Goal: Task Accomplishment & Management: Manage account settings

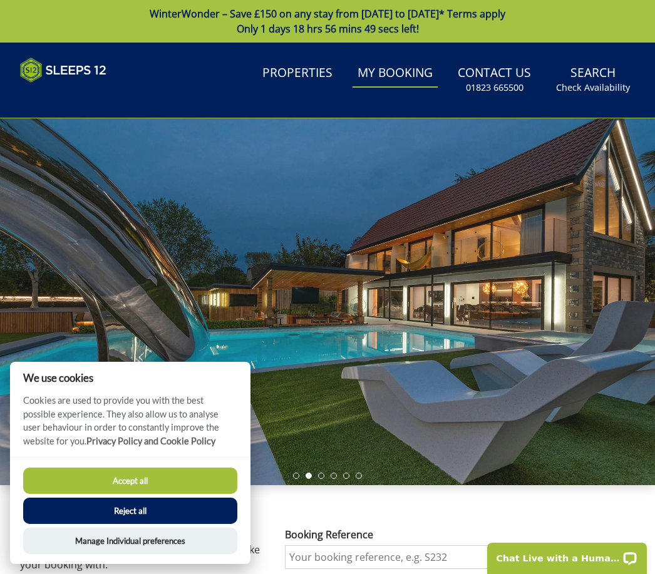
click at [73, 474] on button "Accept all" at bounding box center [130, 481] width 214 height 26
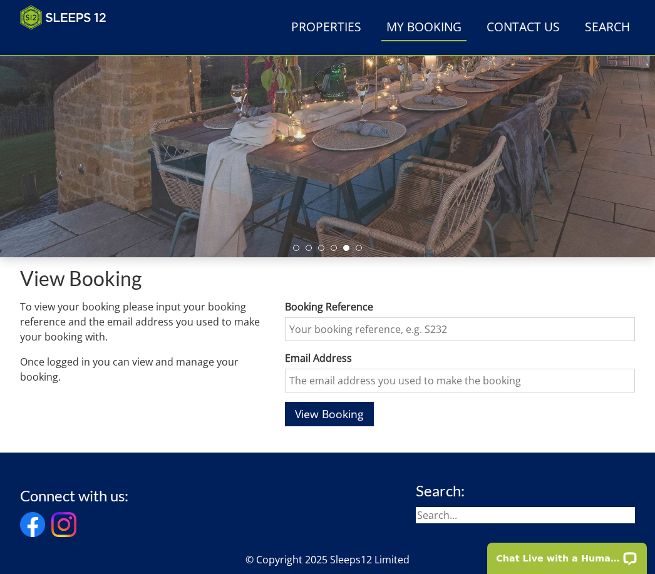
scroll to position [329, 0]
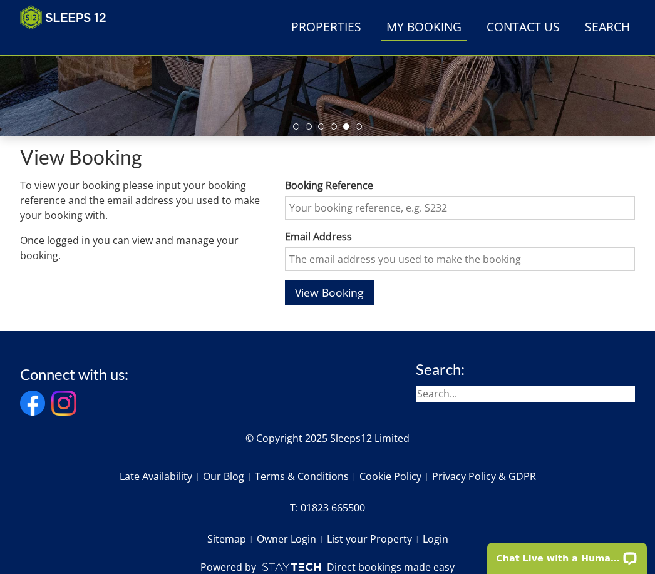
click at [315, 292] on span "View Booking" at bounding box center [329, 292] width 69 height 15
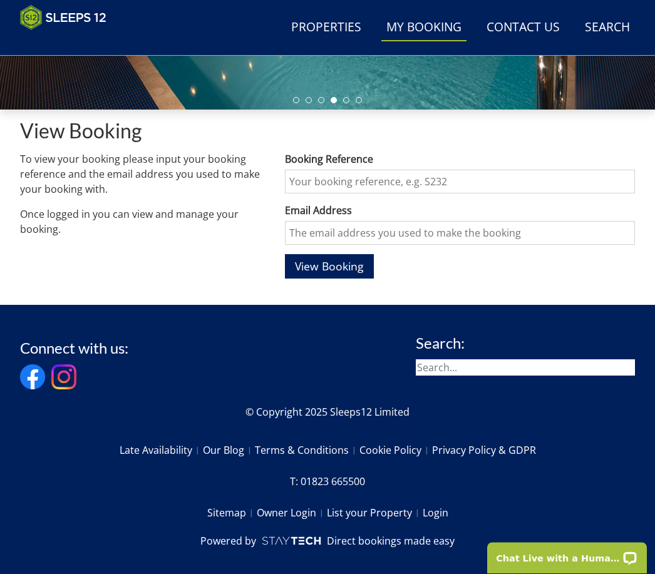
scroll to position [355, 0]
click at [322, 267] on span "View Booking" at bounding box center [329, 265] width 69 height 15
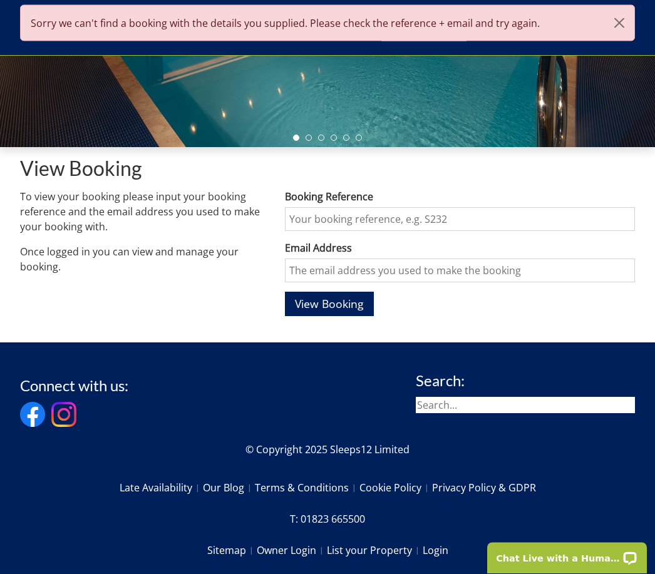
scroll to position [318, 0]
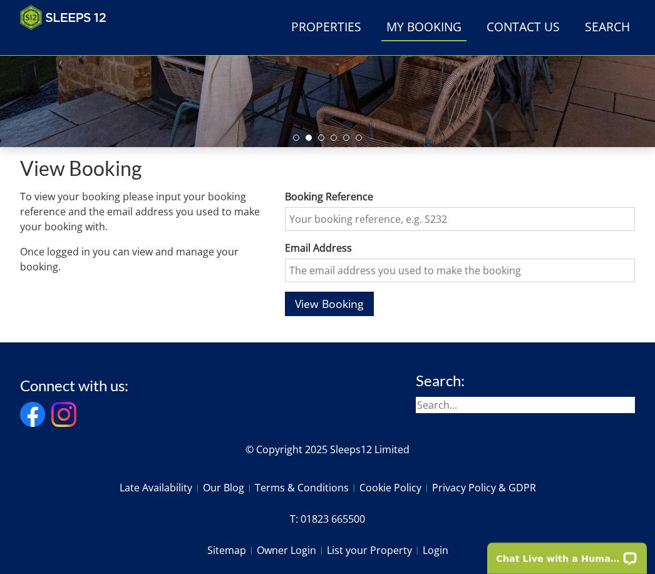
click at [301, 302] on span "View Booking" at bounding box center [329, 303] width 69 height 15
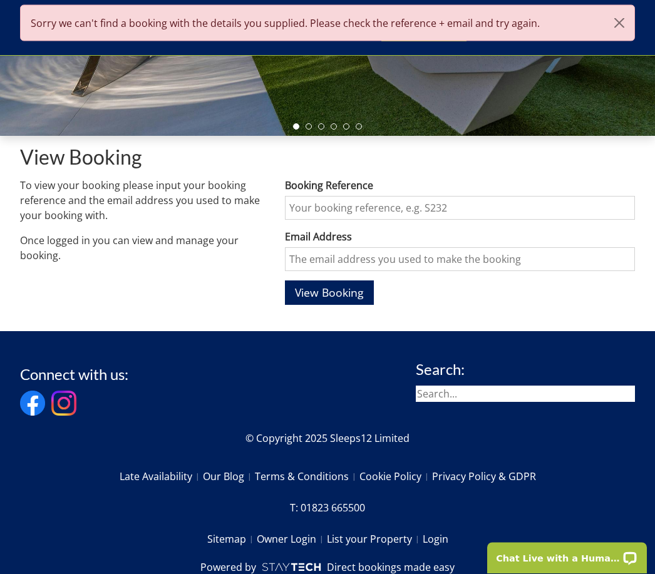
scroll to position [329, 0]
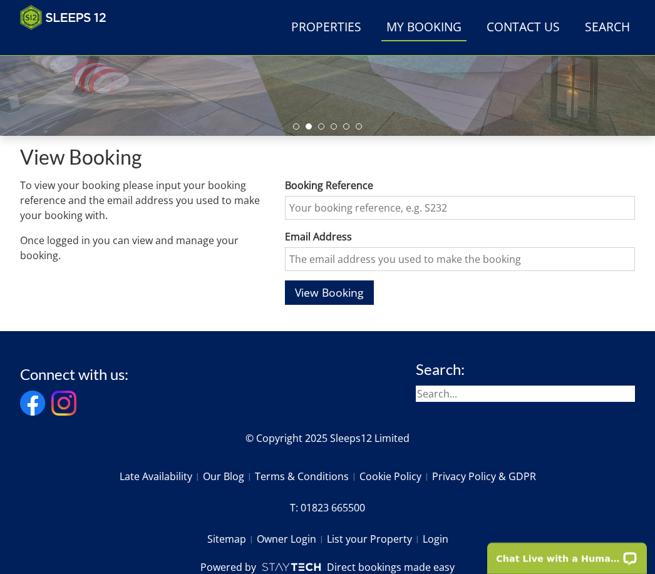
click at [320, 290] on span "View Booking" at bounding box center [329, 292] width 69 height 15
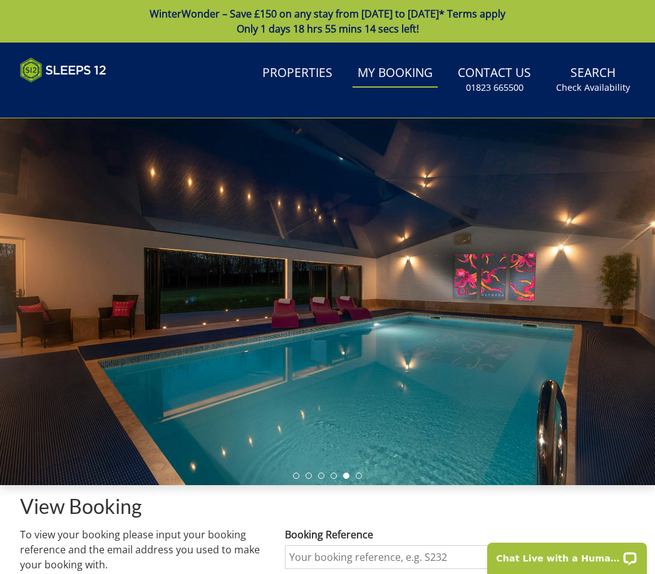
scroll to position [1, 0]
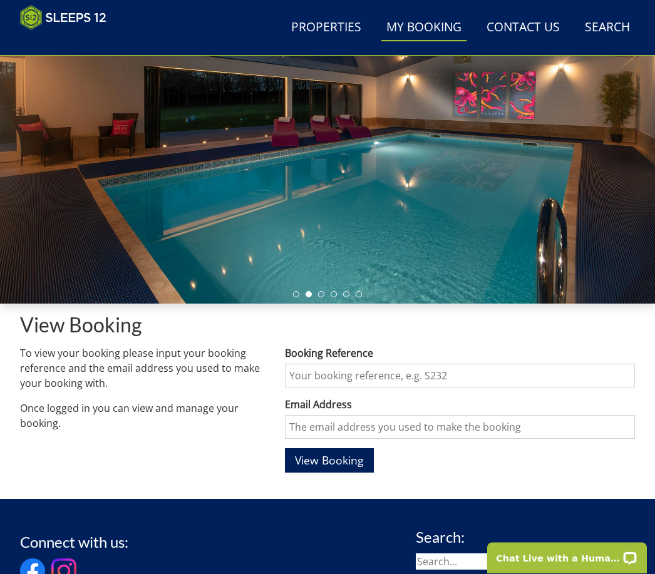
scroll to position [161, 0]
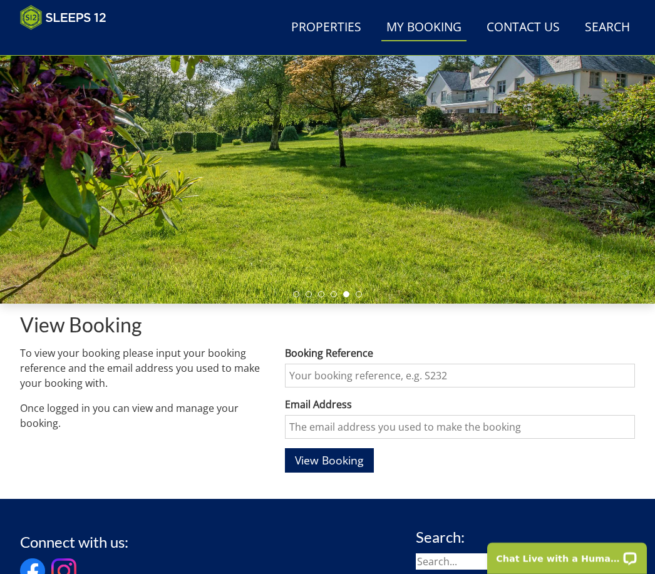
click at [316, 382] on input "Booking Reference" at bounding box center [460, 376] width 350 height 24
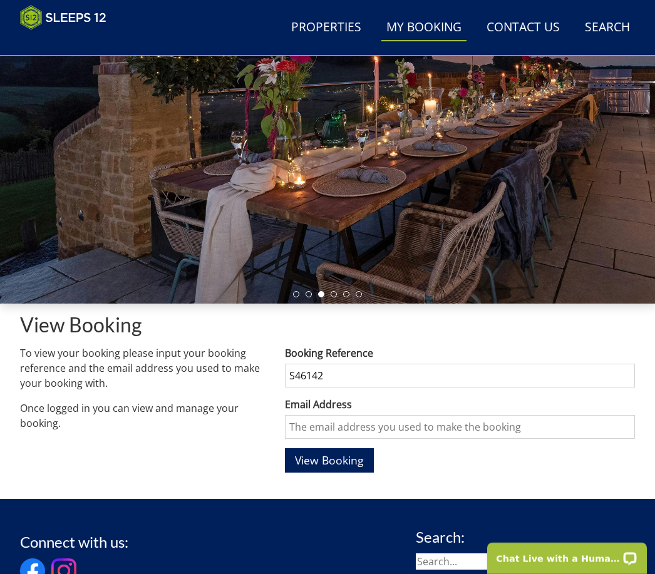
type input "S46142"
click at [309, 430] on input "Email Address" at bounding box center [460, 427] width 350 height 24
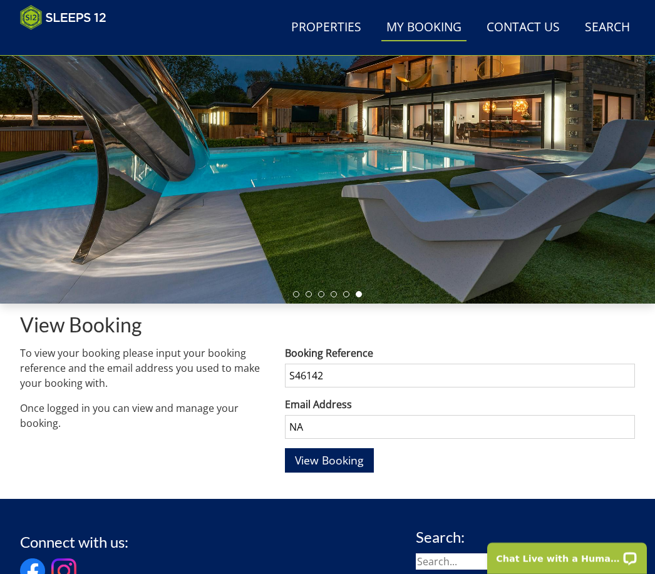
type input "N"
type input "natasha2594@gmail.com"
click at [331, 459] on span "View Booking" at bounding box center [329, 459] width 69 height 15
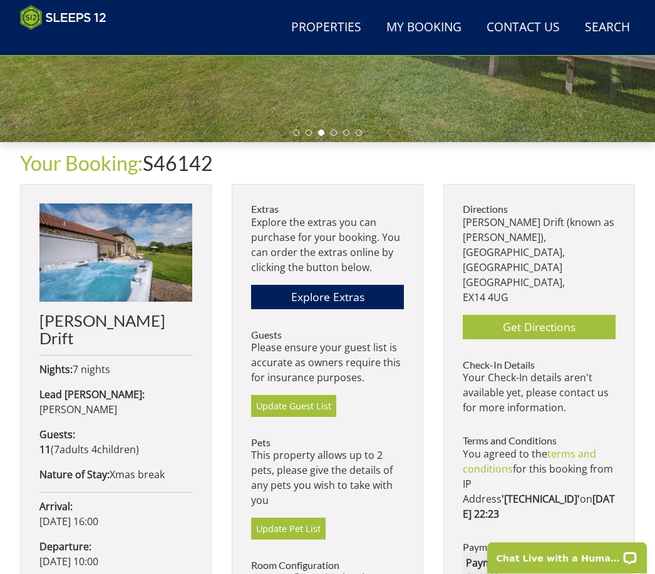
scroll to position [323, 0]
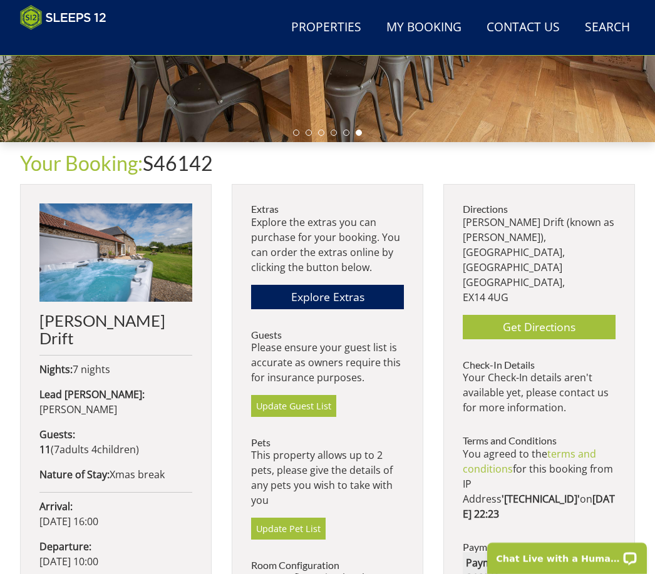
click at [347, 297] on link "Explore Extras" at bounding box center [327, 297] width 153 height 24
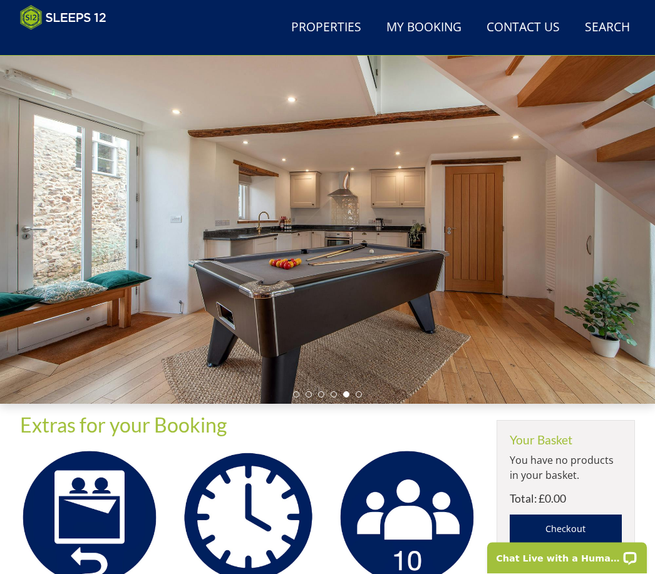
scroll to position [61, 0]
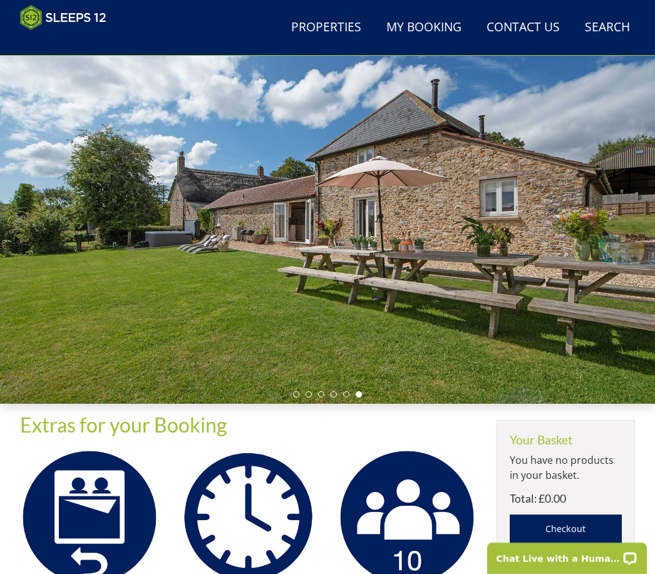
click at [289, 401] on div at bounding box center [327, 220] width 655 height 367
click at [295, 402] on div at bounding box center [327, 220] width 655 height 367
click at [297, 393] on li at bounding box center [296, 394] width 6 height 6
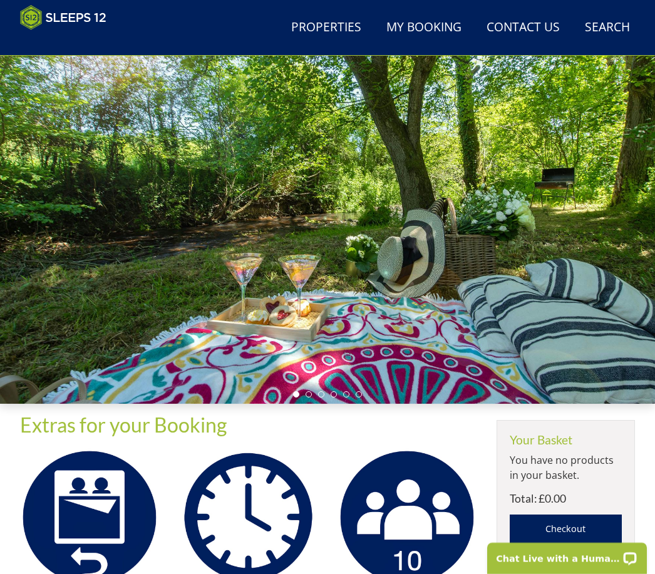
click at [318, 399] on div at bounding box center [327, 220] width 655 height 367
click at [307, 402] on div at bounding box center [327, 220] width 655 height 367
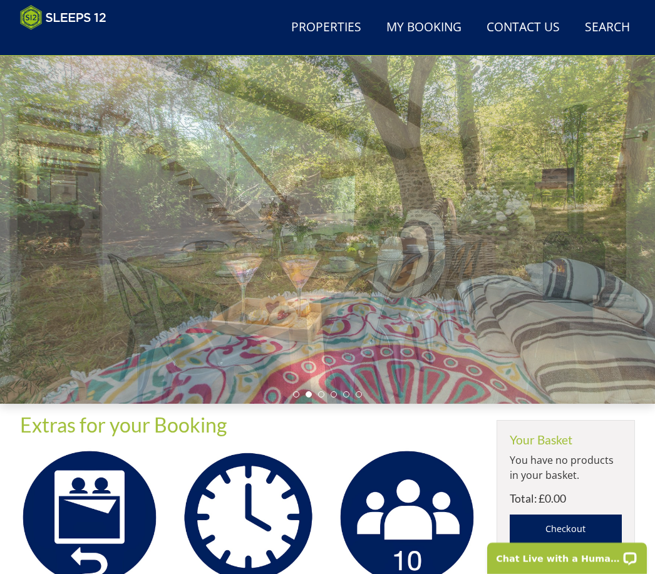
click at [307, 396] on li at bounding box center [308, 394] width 6 height 6
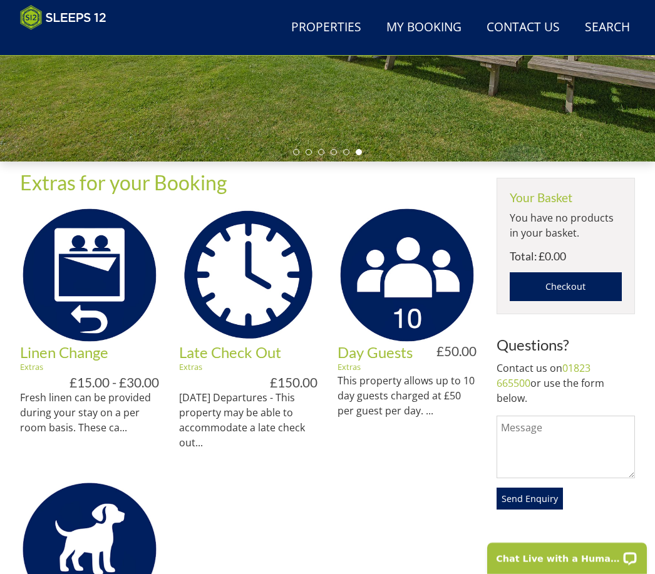
scroll to position [302, 0]
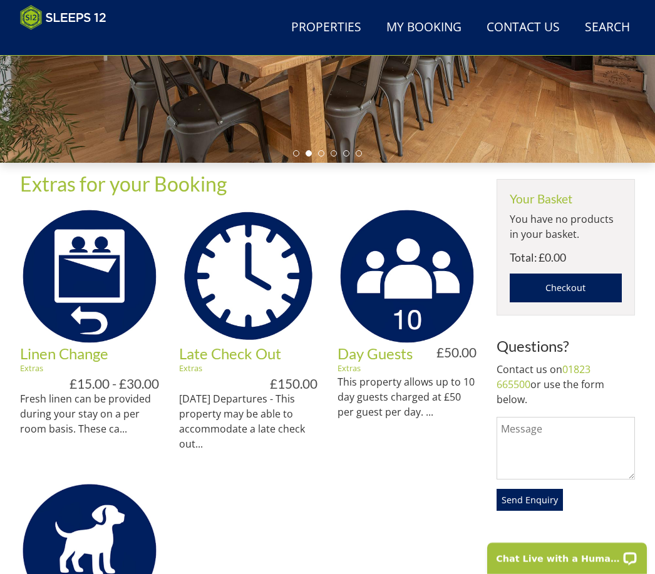
click at [43, 416] on link "View" at bounding box center [46, 428] width 53 height 24
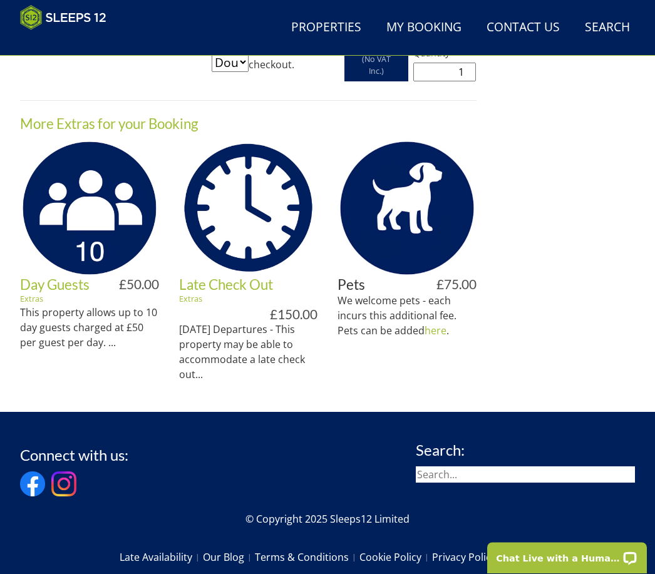
scroll to position [777, 0]
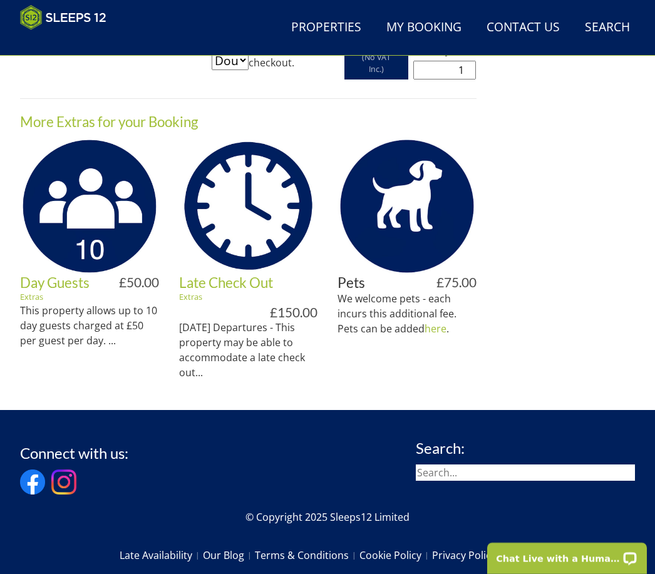
click at [173, 129] on link "More Extras for your Booking" at bounding box center [109, 121] width 178 height 17
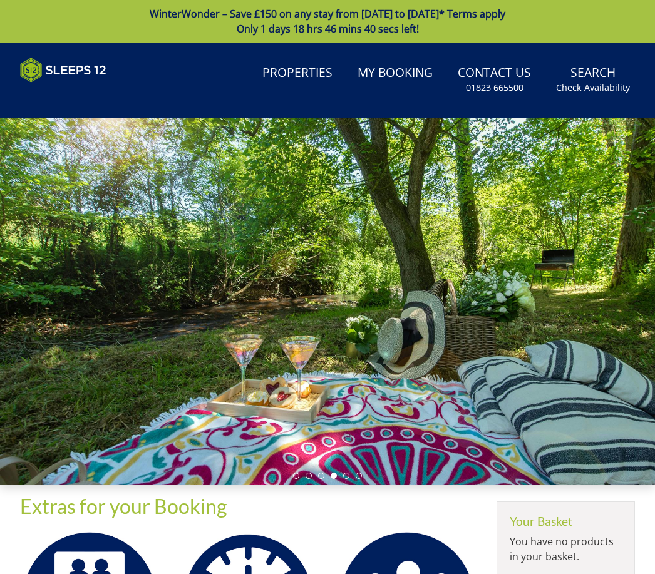
click at [311, 73] on link "Properties" at bounding box center [297, 73] width 80 height 28
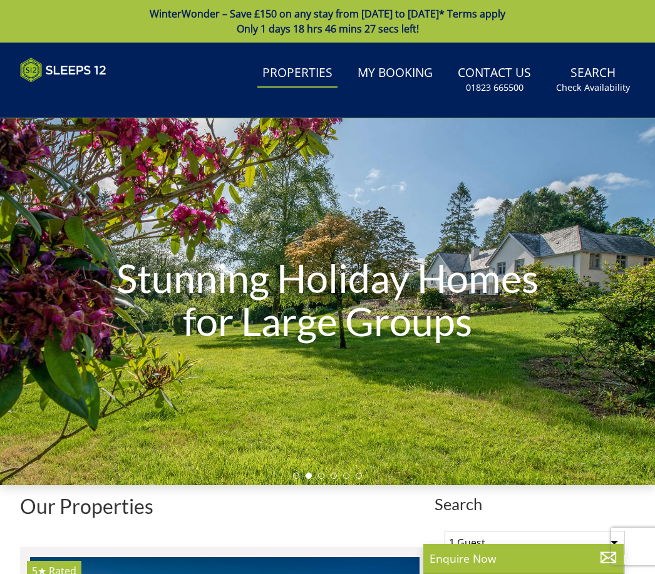
click at [416, 79] on link "My Booking" at bounding box center [394, 73] width 85 height 28
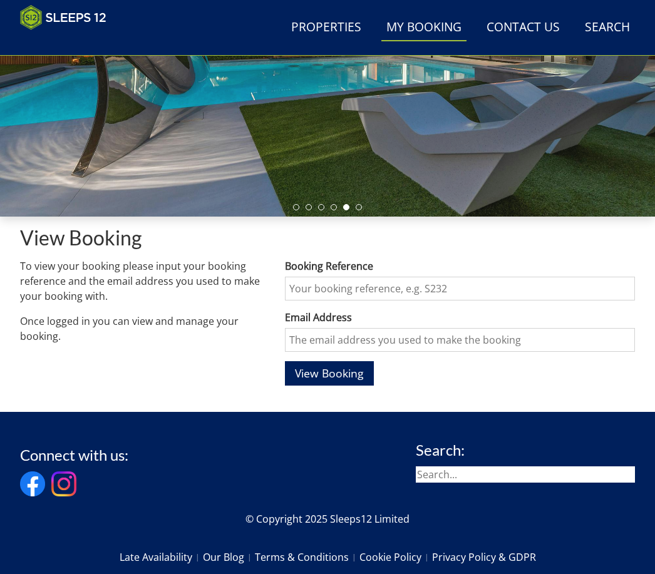
scroll to position [248, 0]
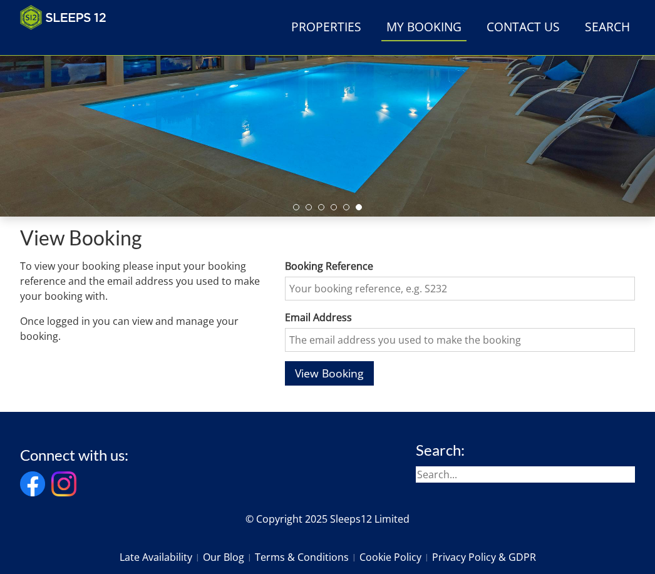
click at [419, 294] on input "Booking Reference" at bounding box center [460, 289] width 350 height 24
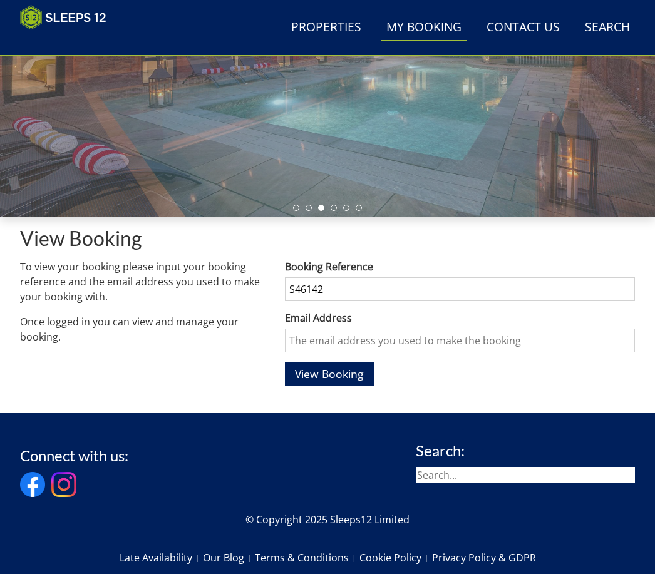
type input "S46142"
click at [336, 344] on input "Email Address" at bounding box center [460, 341] width 350 height 24
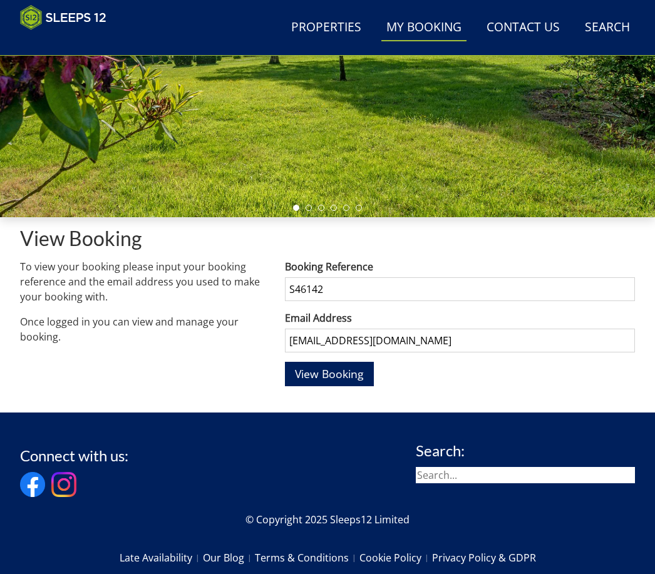
type input "natasha2594@gmail.com"
click at [351, 378] on span "View Booking" at bounding box center [329, 373] width 69 height 15
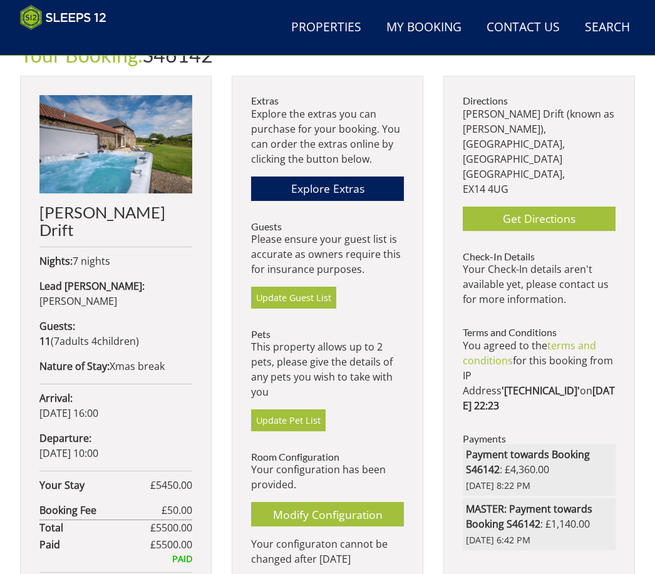
scroll to position [431, 0]
click at [423, 30] on link "My Booking" at bounding box center [423, 28] width 85 height 28
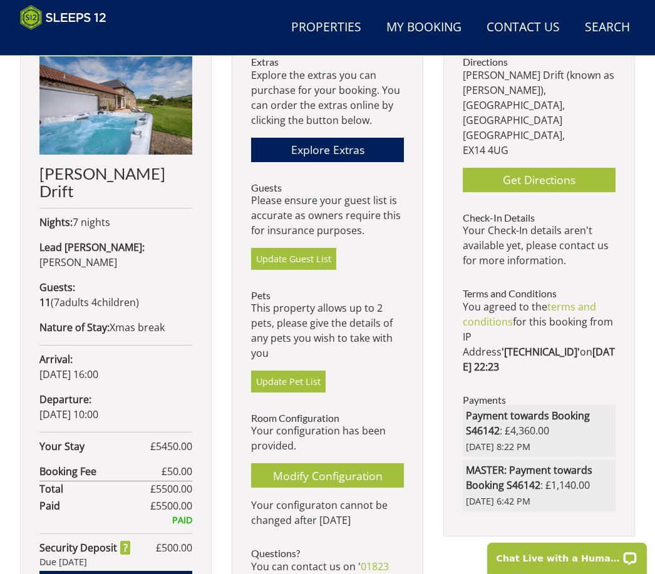
click at [276, 470] on link "Modify Configuration" at bounding box center [327, 475] width 153 height 24
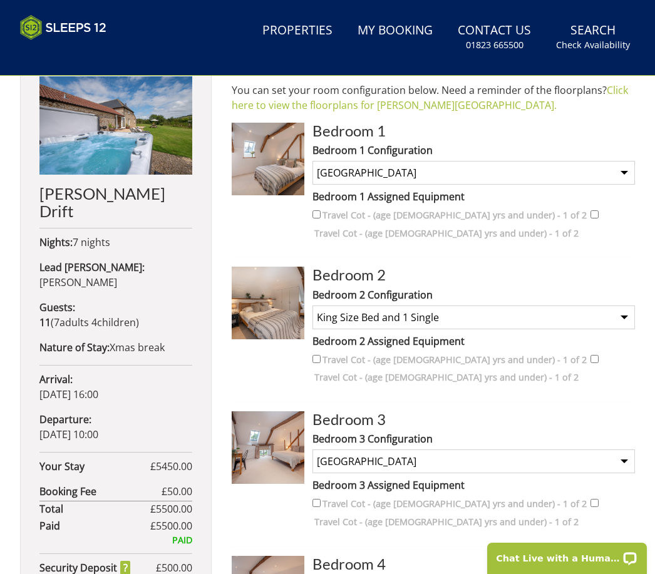
click at [335, 172] on select "None Selected King Room" at bounding box center [473, 173] width 322 height 24
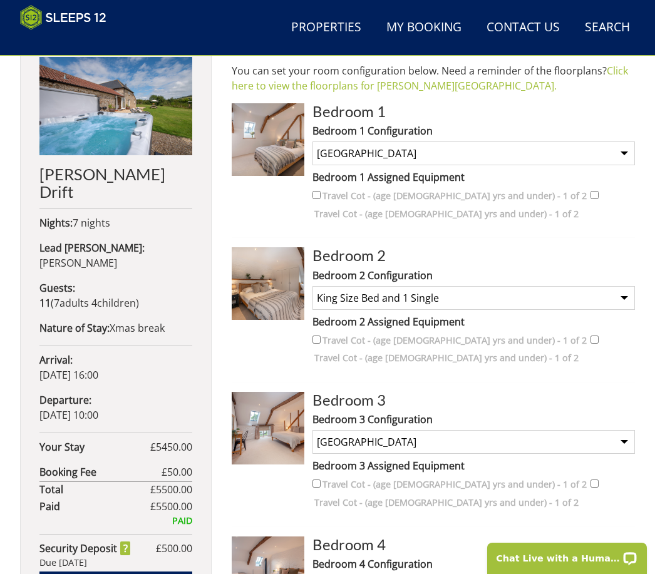
click at [627, 154] on select "None Selected King Room" at bounding box center [473, 153] width 322 height 24
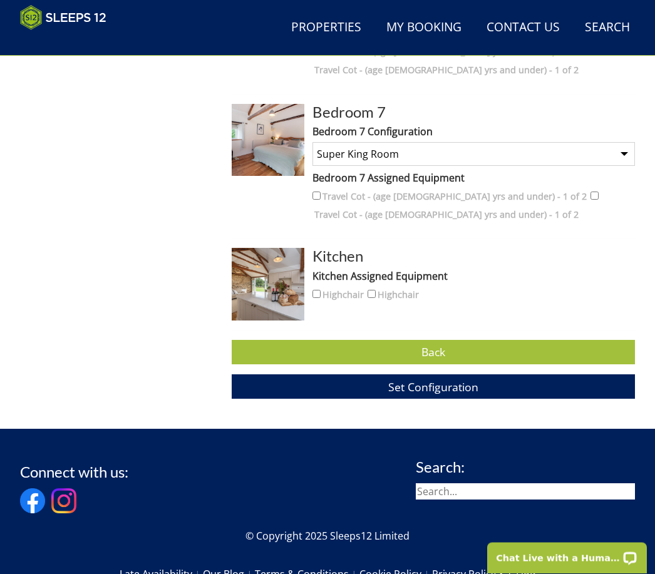
scroll to position [1425, 0]
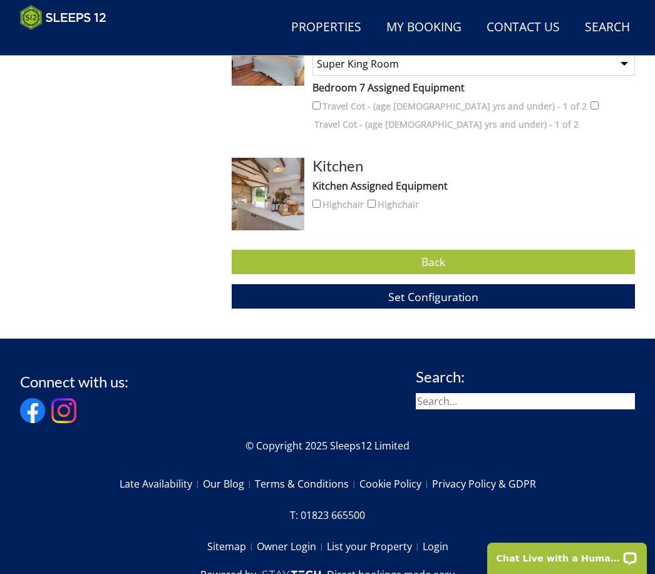
click at [486, 295] on button "Set Configuration" at bounding box center [433, 296] width 403 height 24
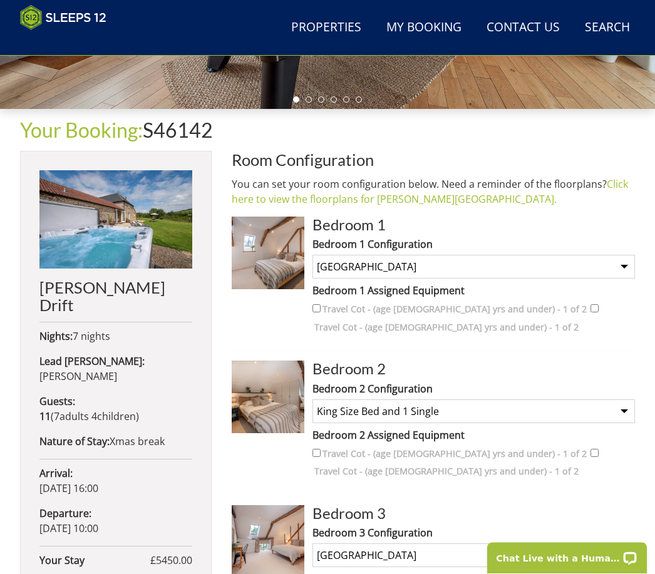
scroll to position [356, 0]
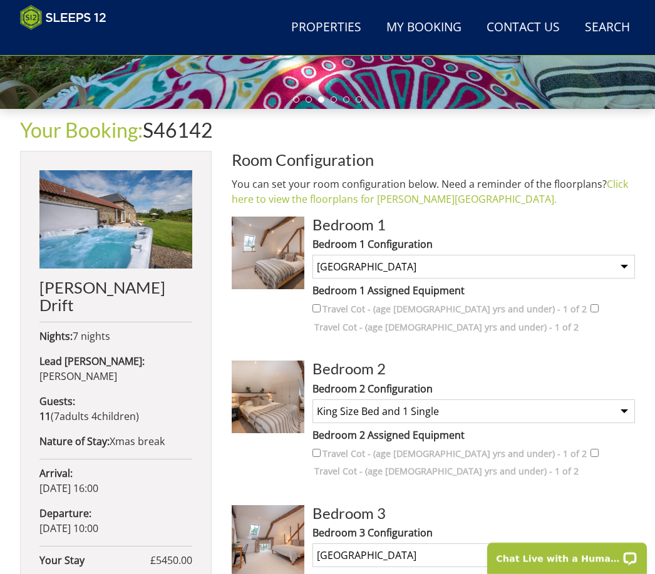
click at [432, 200] on link "Click here to view the floorplans for Meadows Drift." at bounding box center [430, 191] width 396 height 29
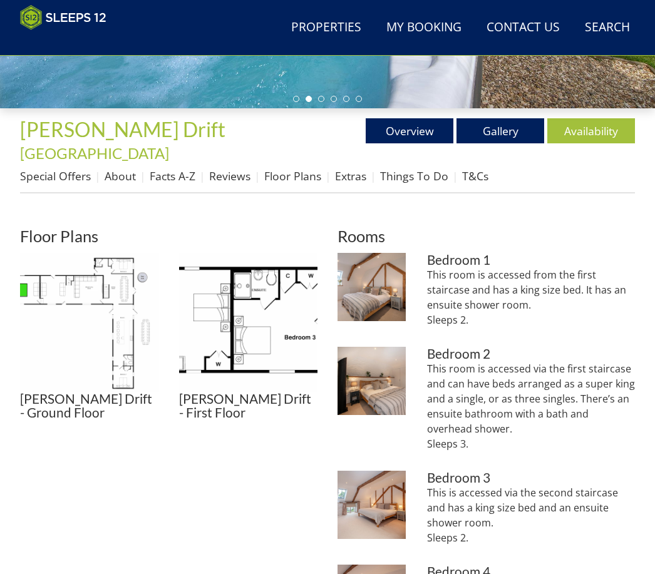
scroll to position [357, 0]
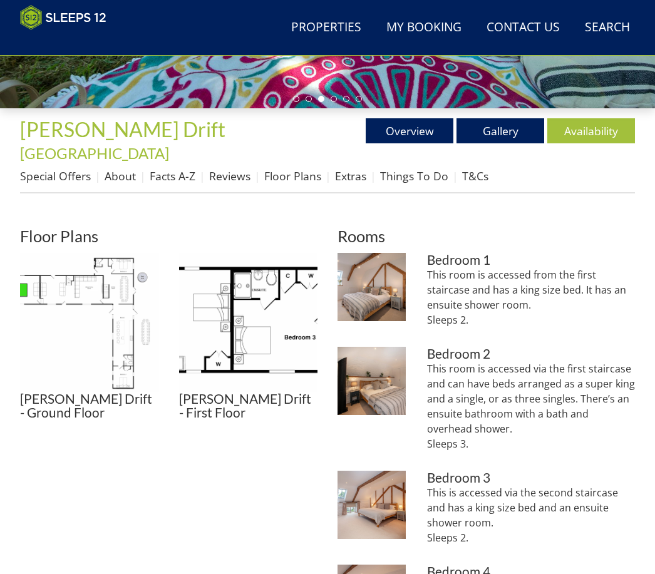
click at [122, 299] on img at bounding box center [89, 322] width 139 height 139
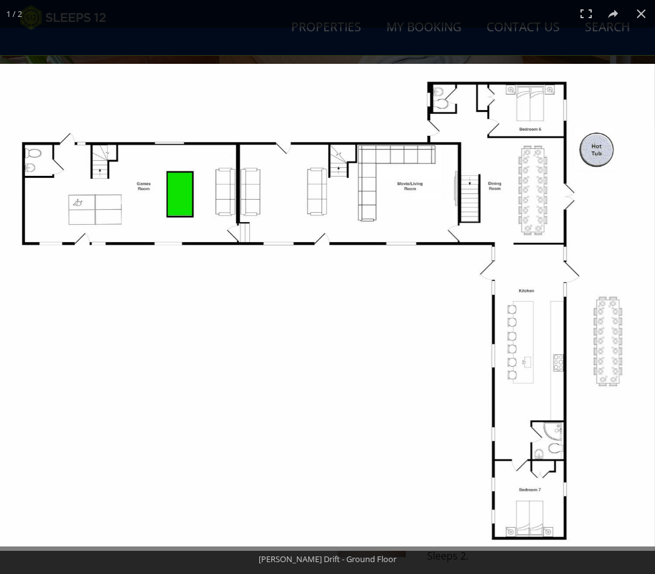
scroll to position [332, 0]
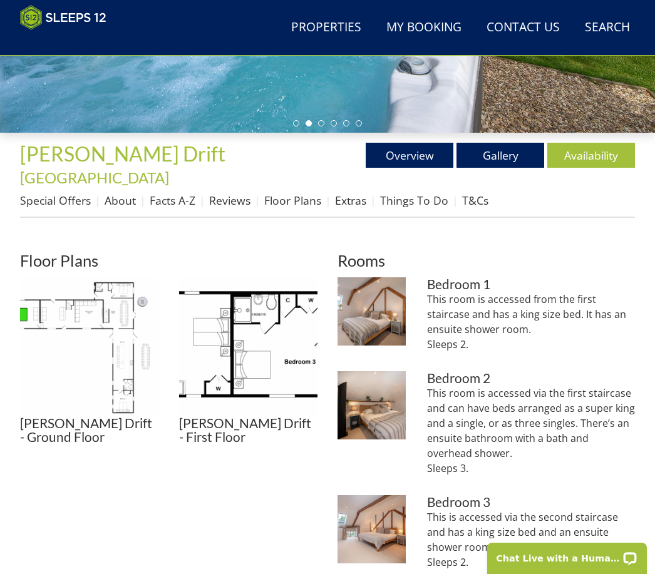
click at [285, 349] on img at bounding box center [248, 346] width 139 height 139
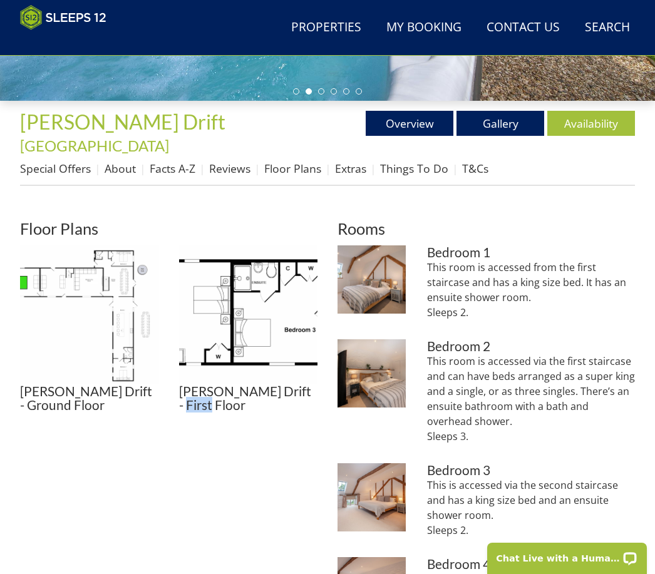
scroll to position [364, 0]
